Goal: Information Seeking & Learning: Learn about a topic

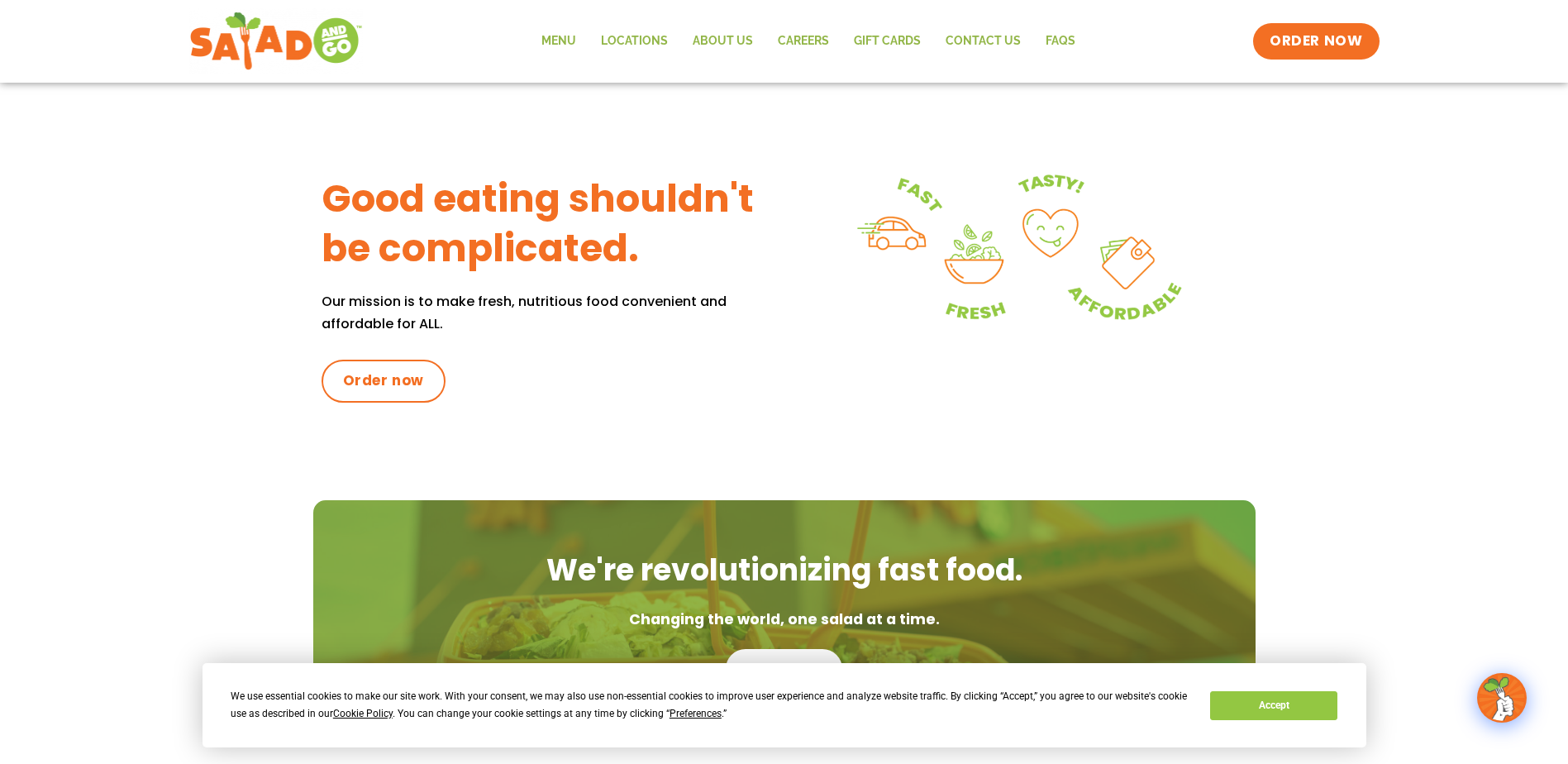
scroll to position [549, 0]
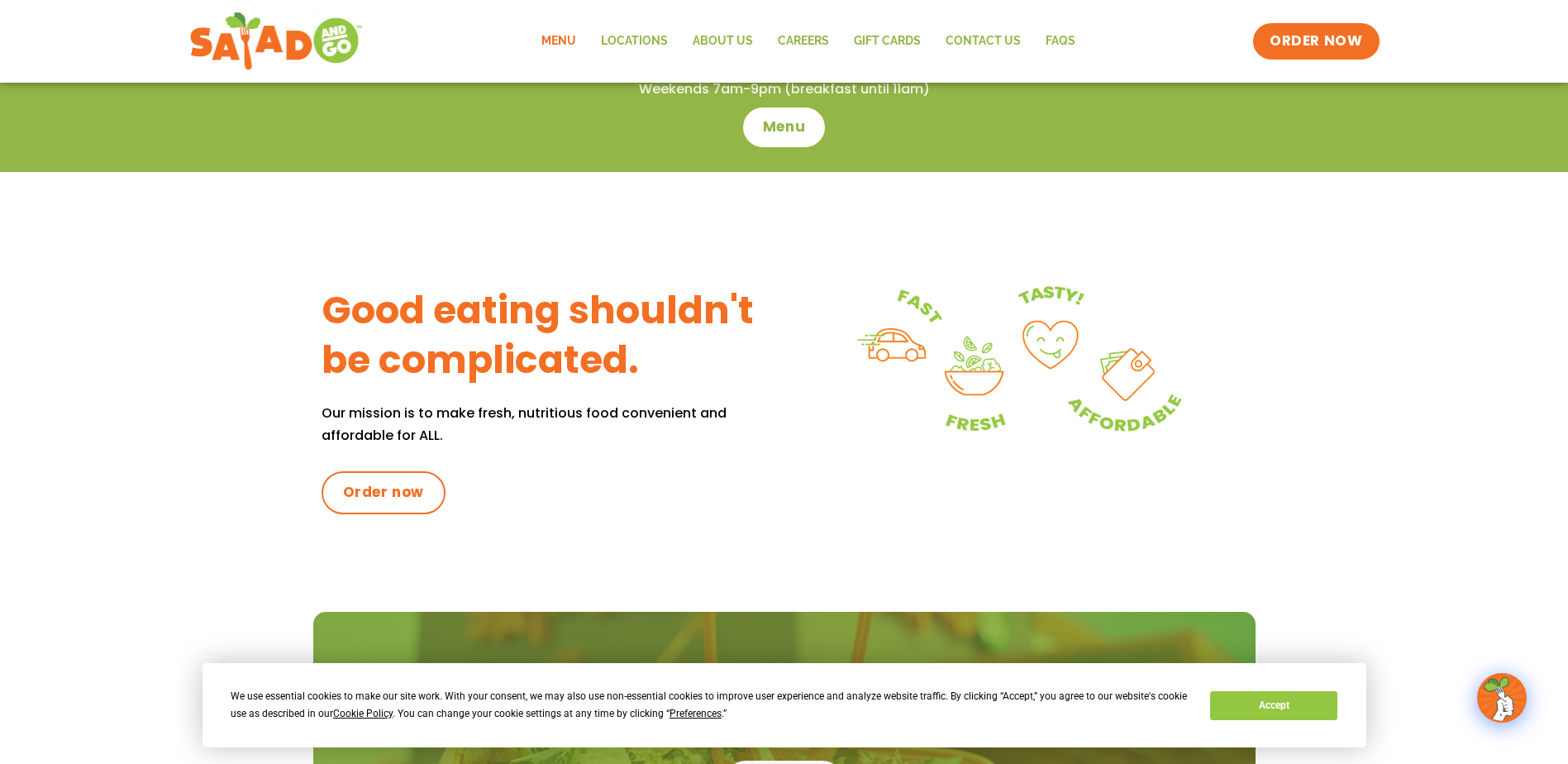
click at [556, 40] on link "Menu" at bounding box center [559, 41] width 59 height 38
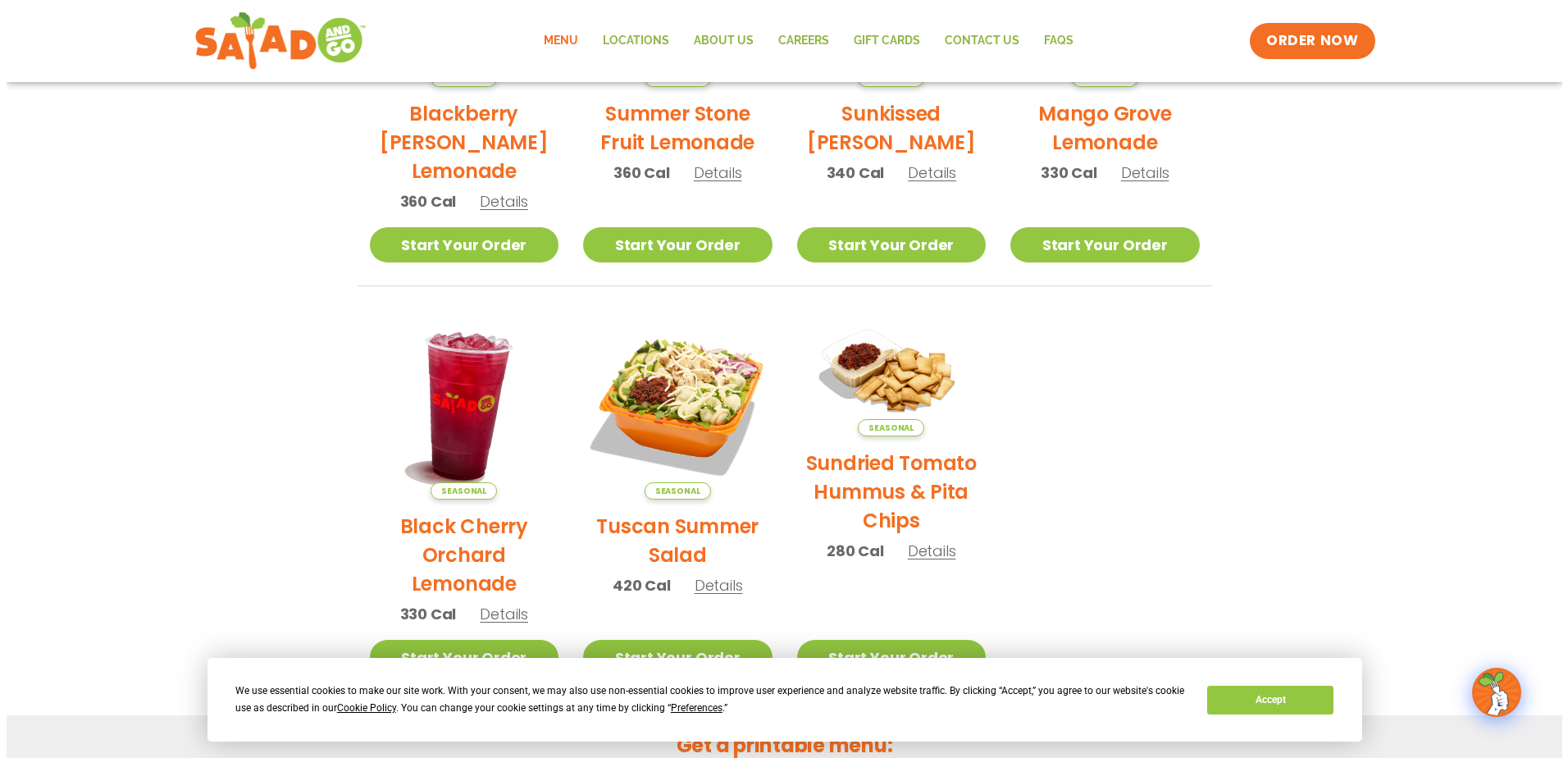
scroll to position [656, 0]
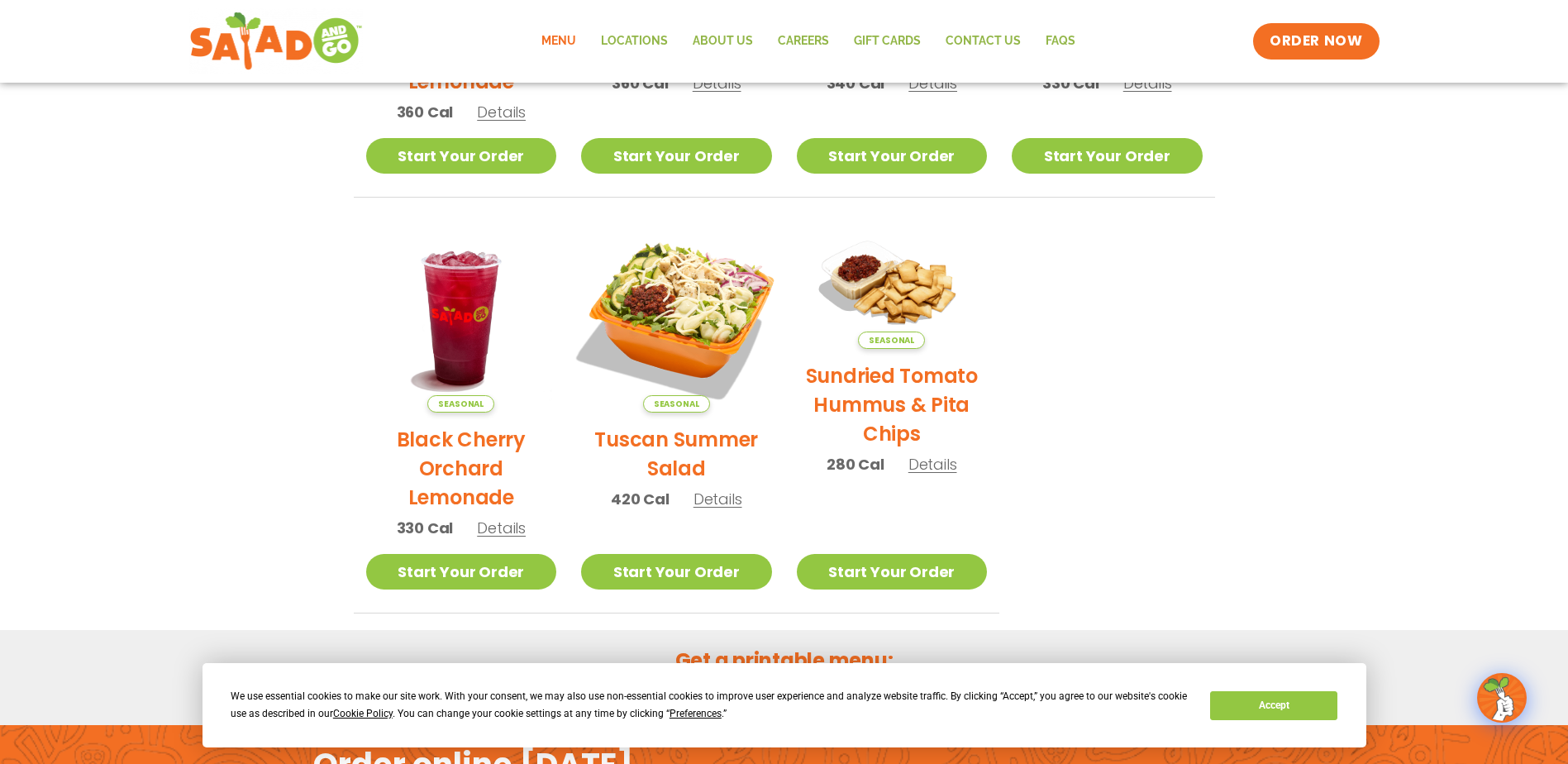
click at [632, 313] on img at bounding box center [677, 316] width 224 height 224
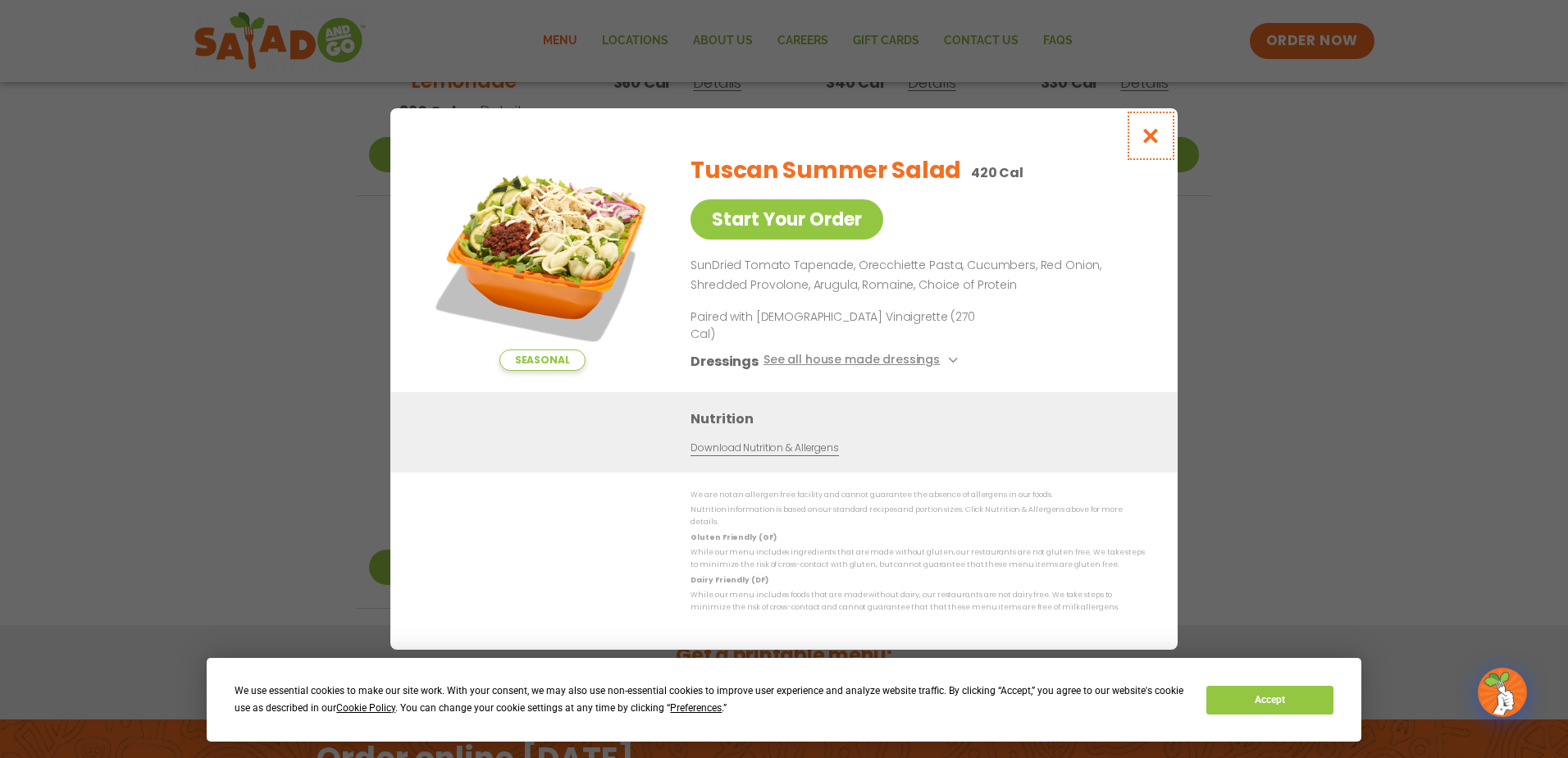
click at [1145, 144] on icon "Close modal" at bounding box center [1151, 135] width 21 height 17
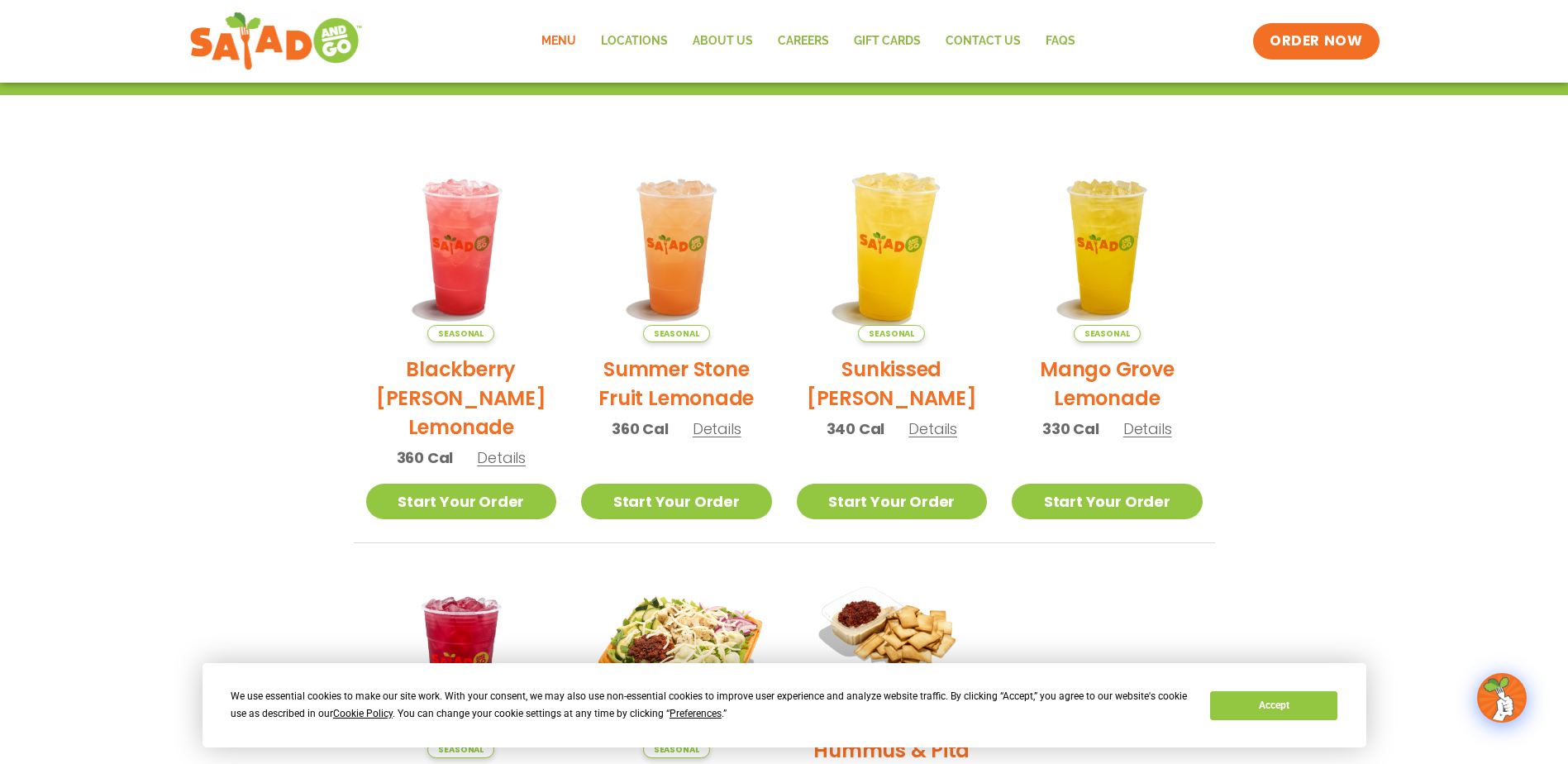
scroll to position [105, 0]
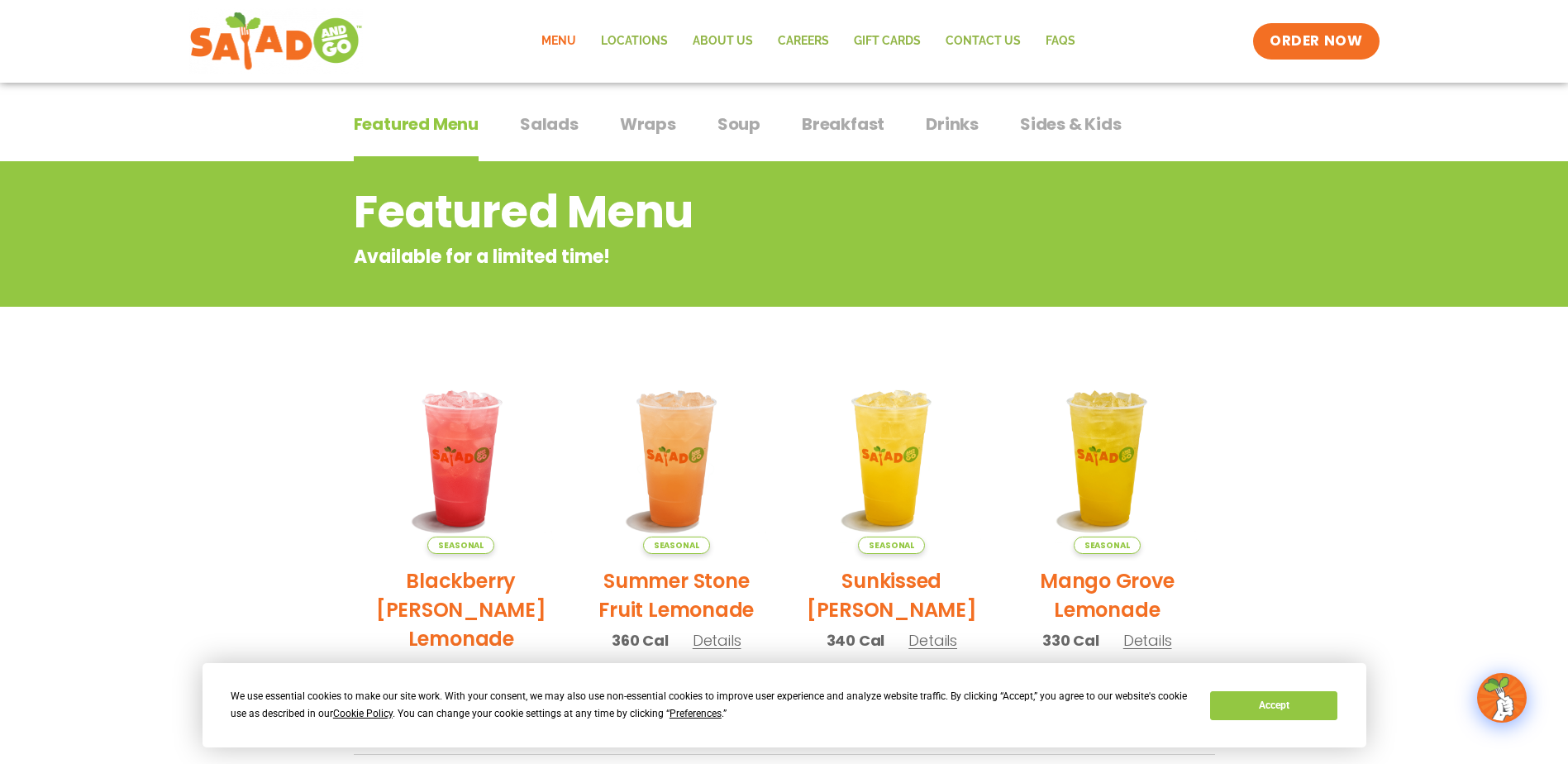
click at [548, 123] on span "Salads" at bounding box center [549, 124] width 59 height 25
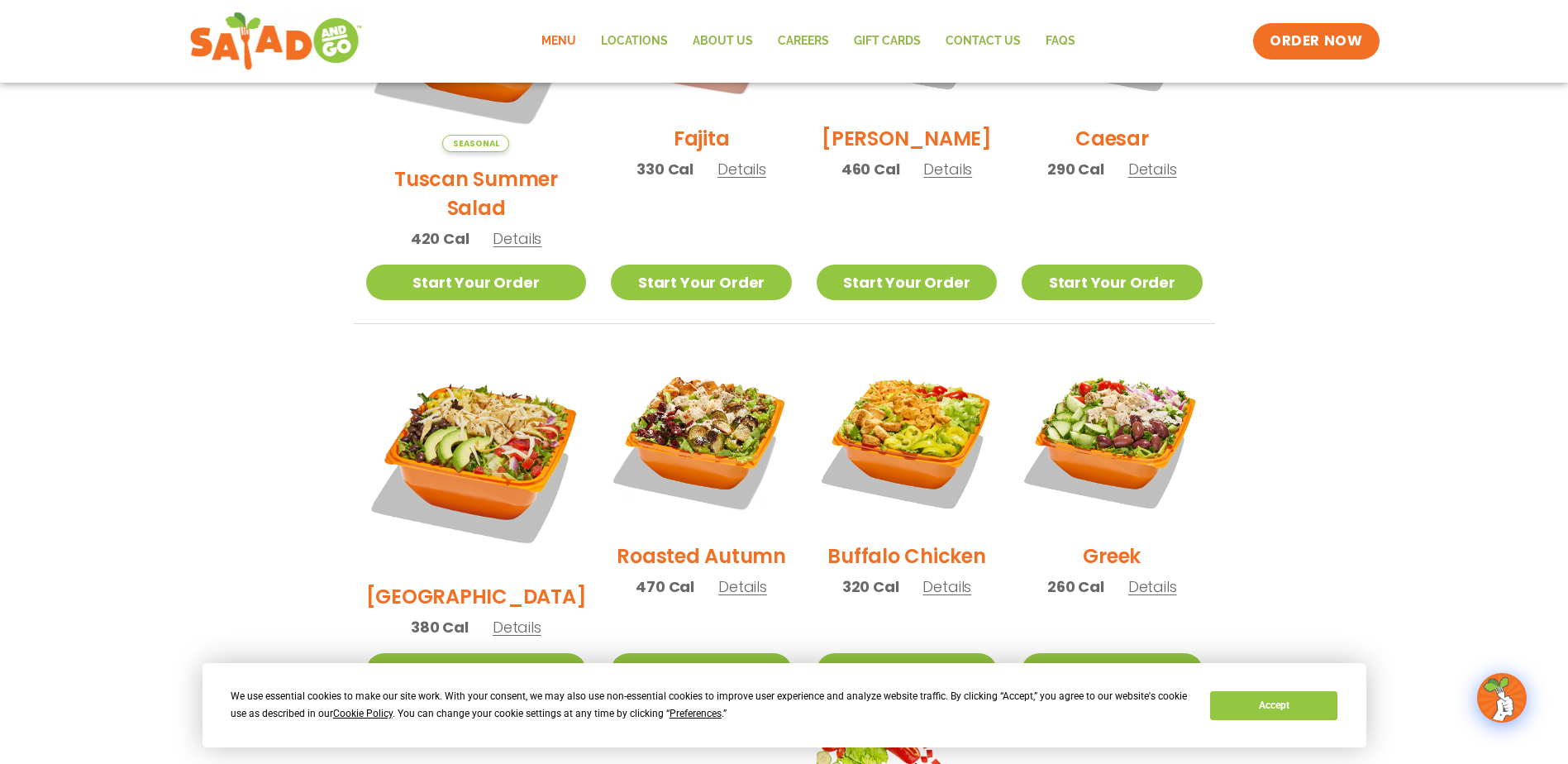
scroll to position [985, 0]
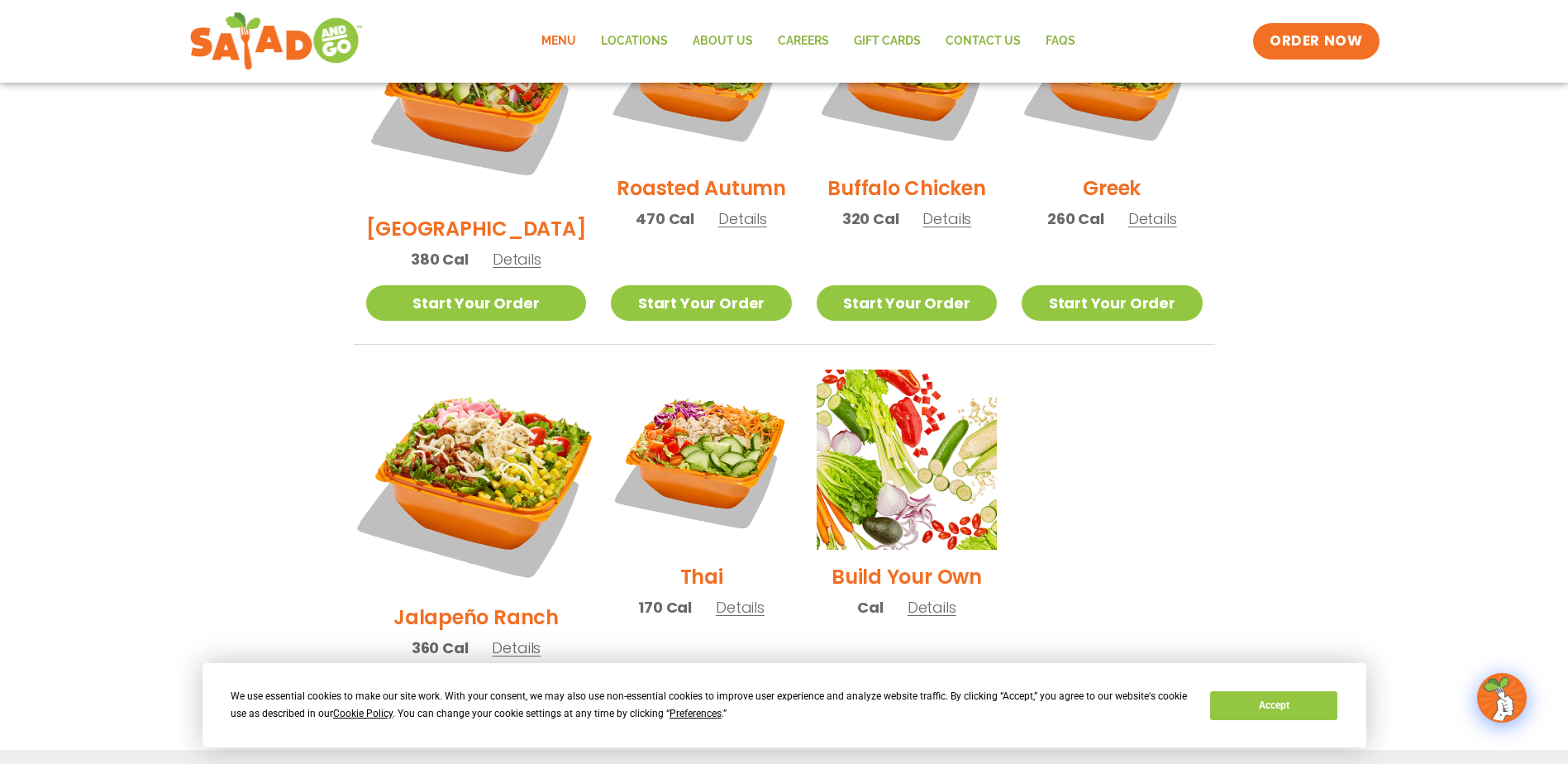
click at [457, 375] on img at bounding box center [475, 479] width 259 height 259
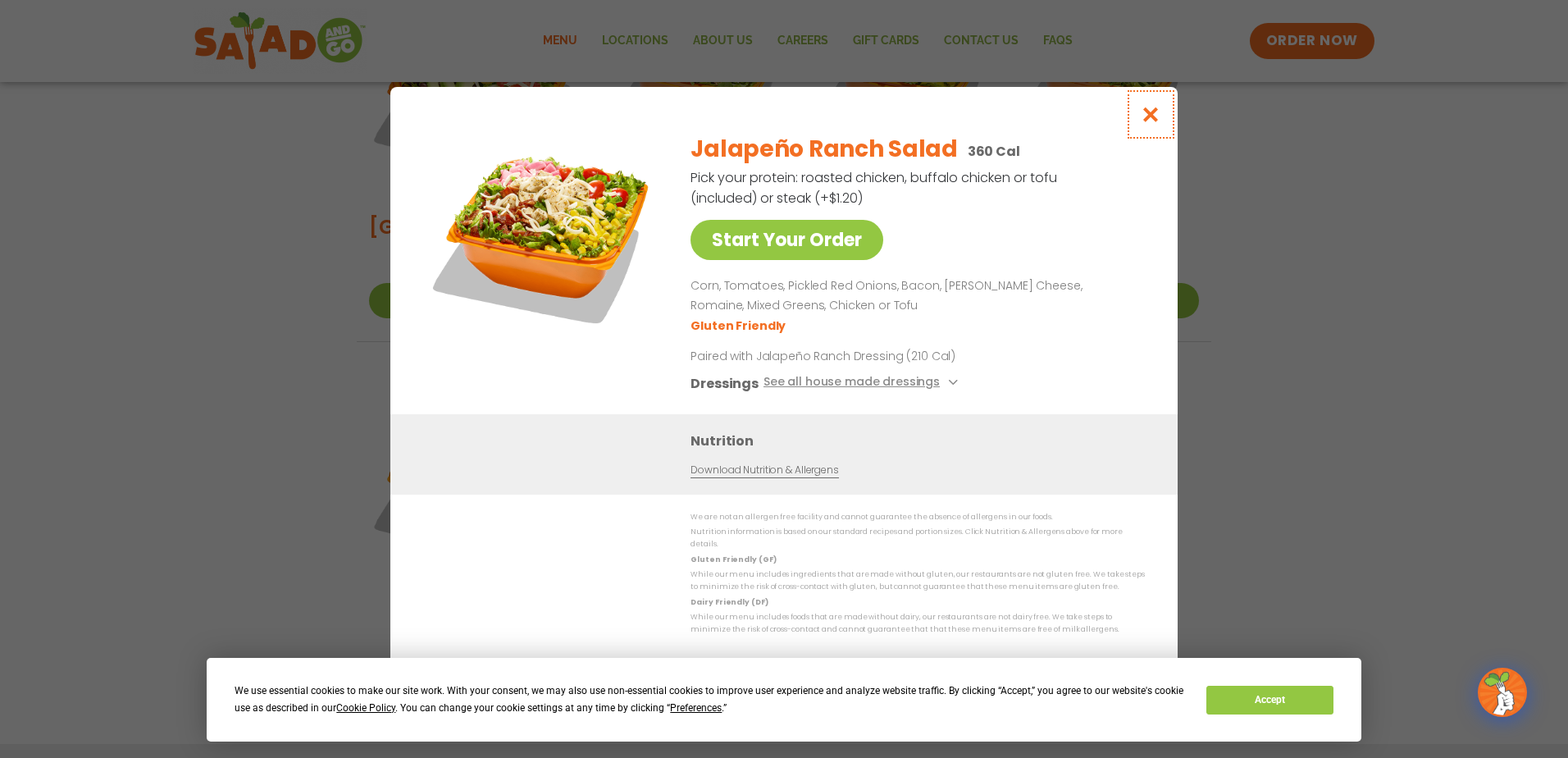
click at [1145, 123] on icon "Close modal" at bounding box center [1151, 114] width 21 height 17
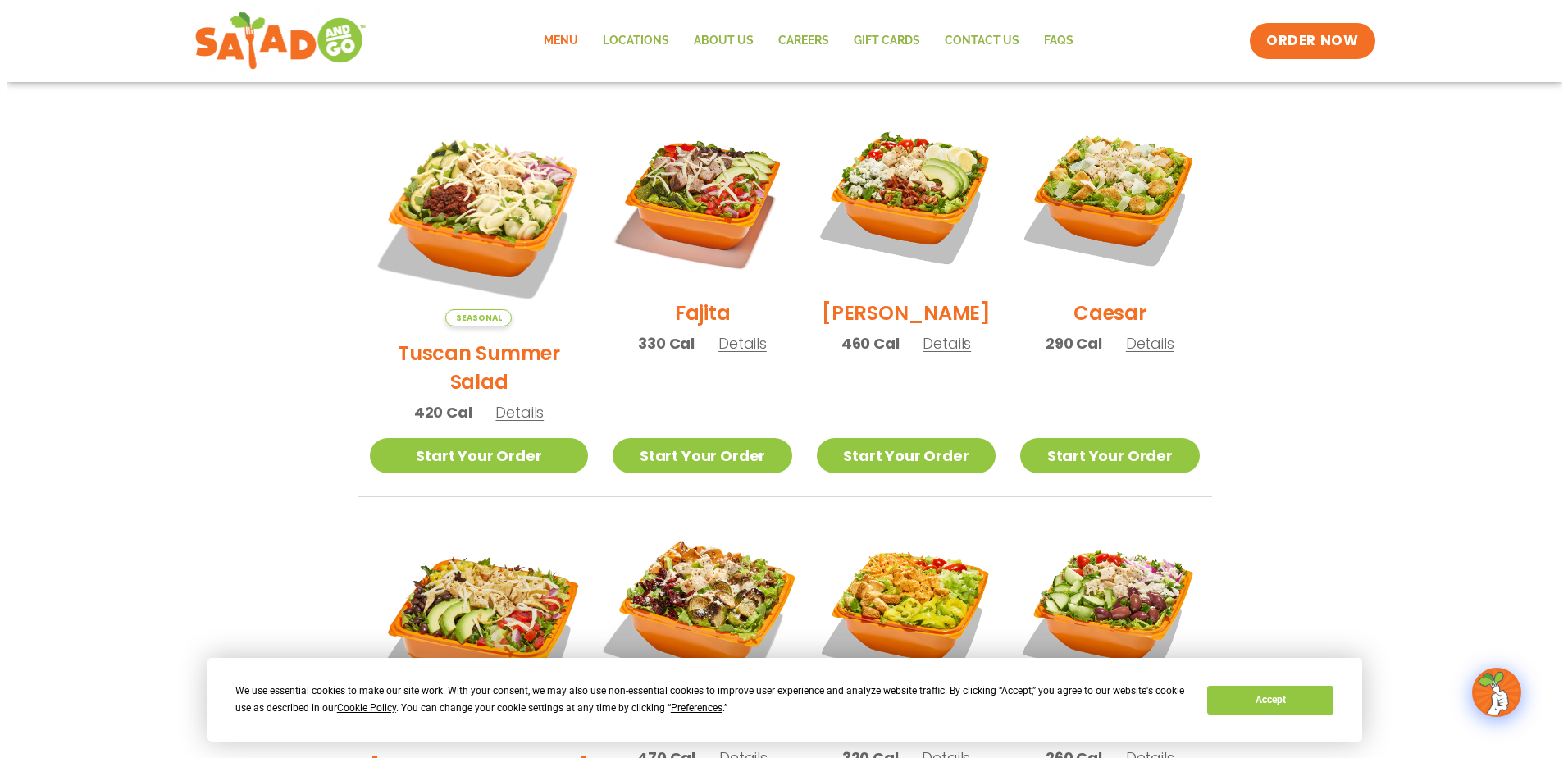
scroll to position [311, 0]
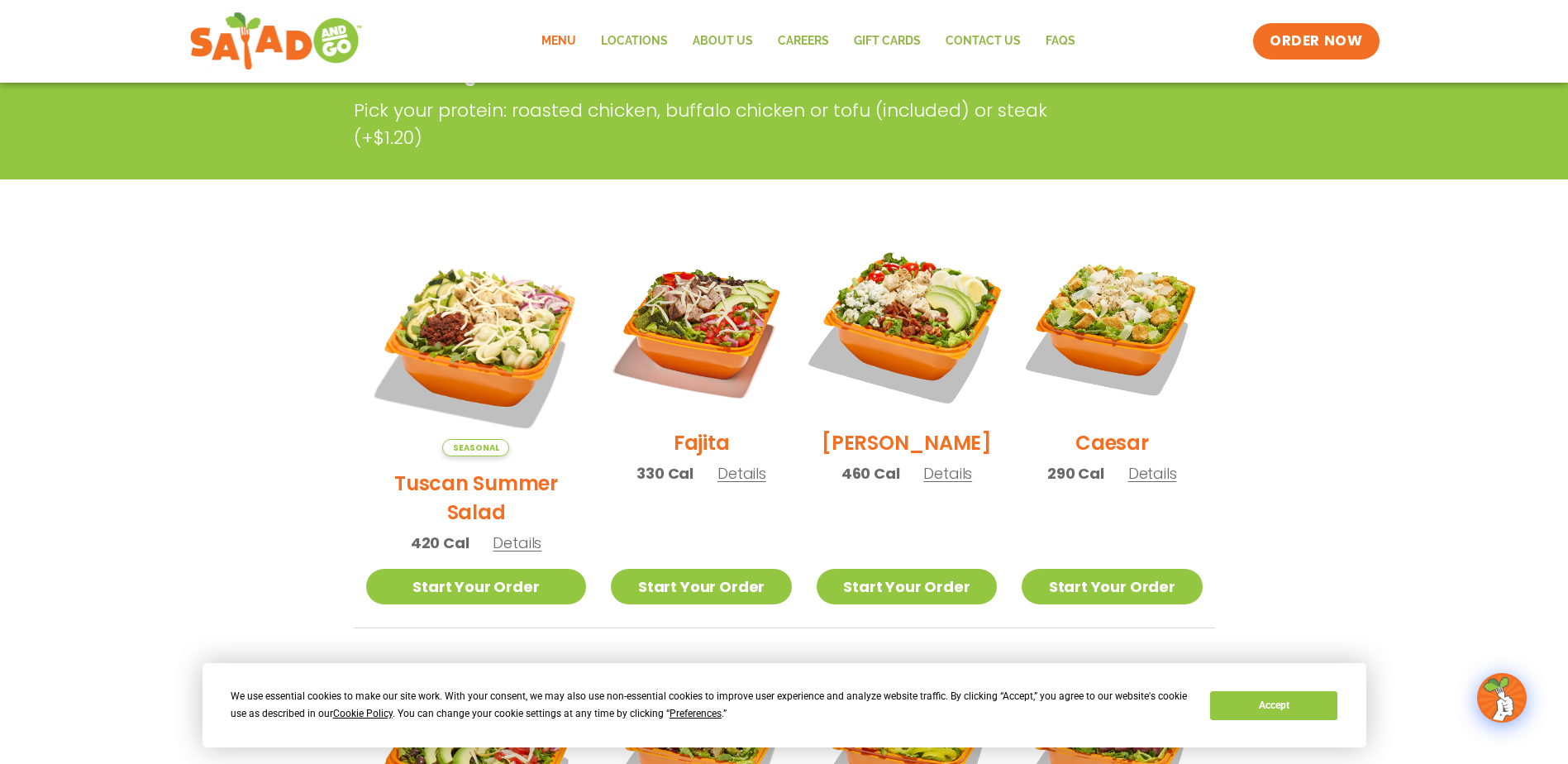
click at [869, 323] on img at bounding box center [907, 325] width 212 height 212
